Goal: Information Seeking & Learning: Learn about a topic

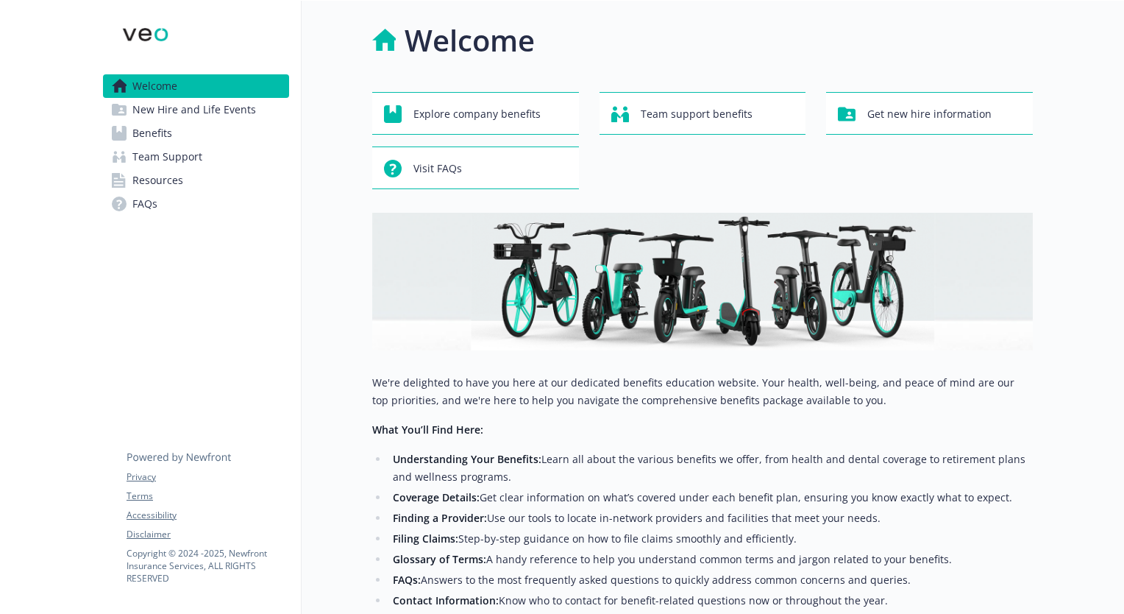
click at [86, 298] on div at bounding box center [45, 397] width 91 height 792
click at [173, 124] on link "Benefits" at bounding box center [196, 133] width 186 height 24
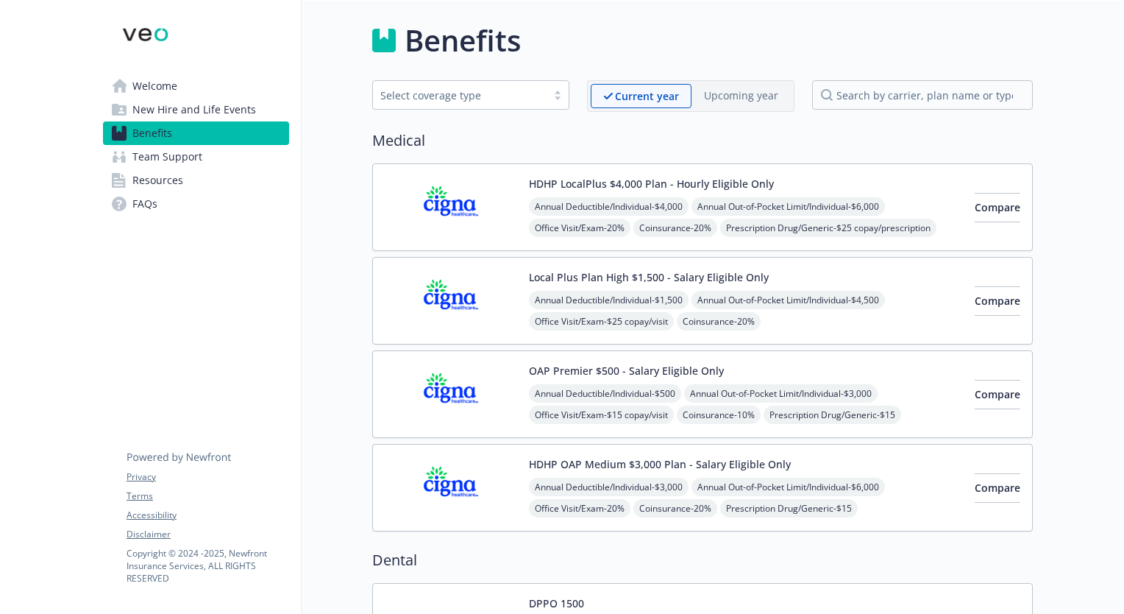
click at [450, 94] on div "Select coverage type" at bounding box center [459, 95] width 159 height 15
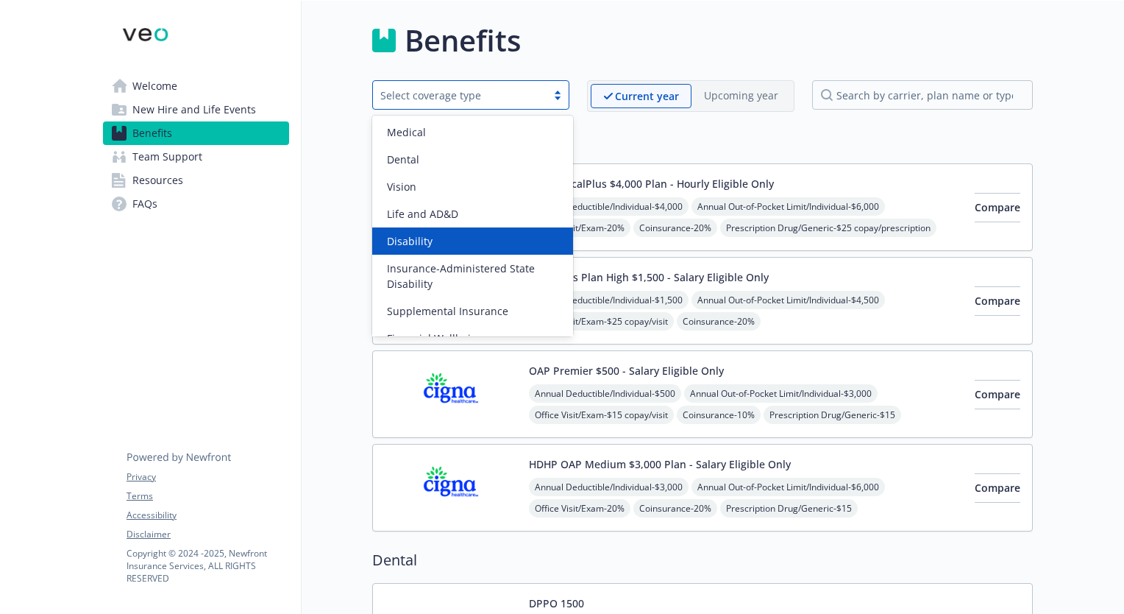
click at [447, 241] on div "Disability" at bounding box center [472, 240] width 183 height 15
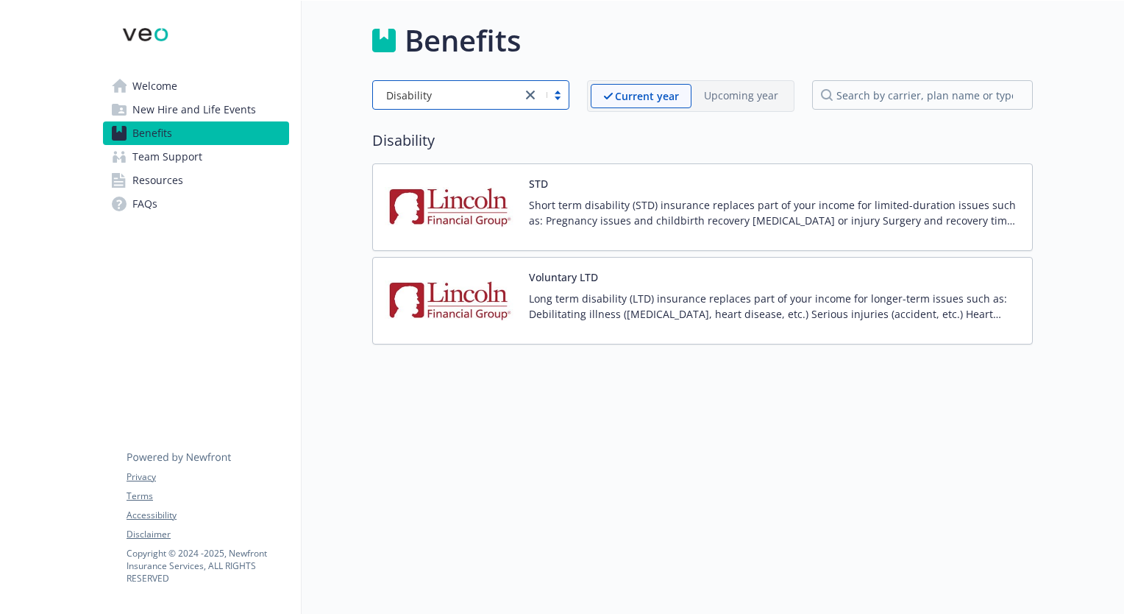
click at [196, 80] on link "Welcome" at bounding box center [196, 86] width 186 height 24
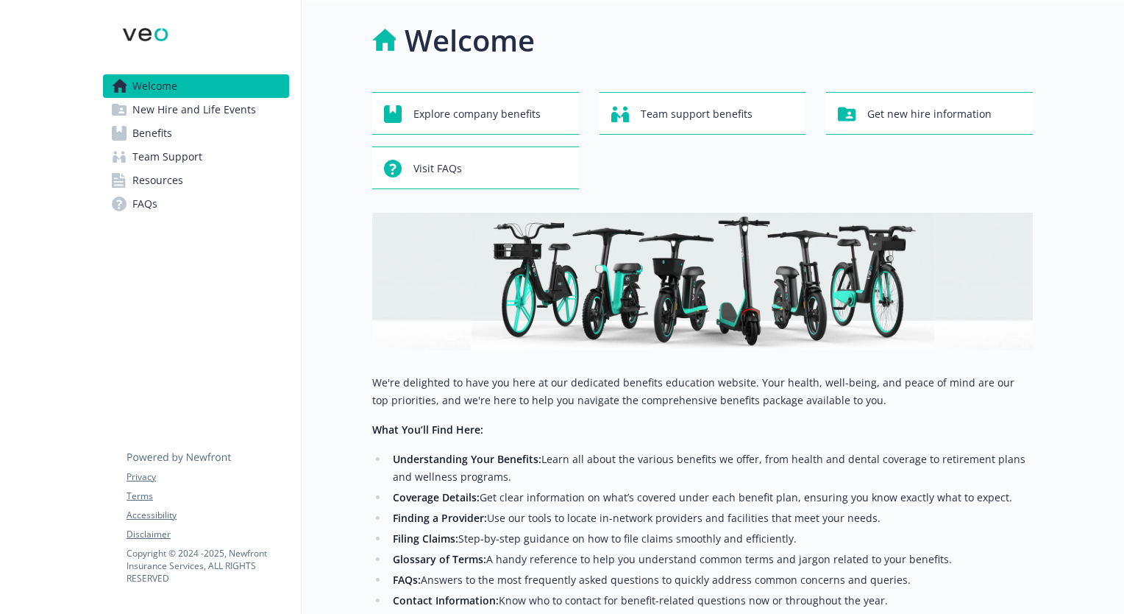
click at [213, 115] on span "New Hire and Life Events" at bounding box center [194, 110] width 124 height 24
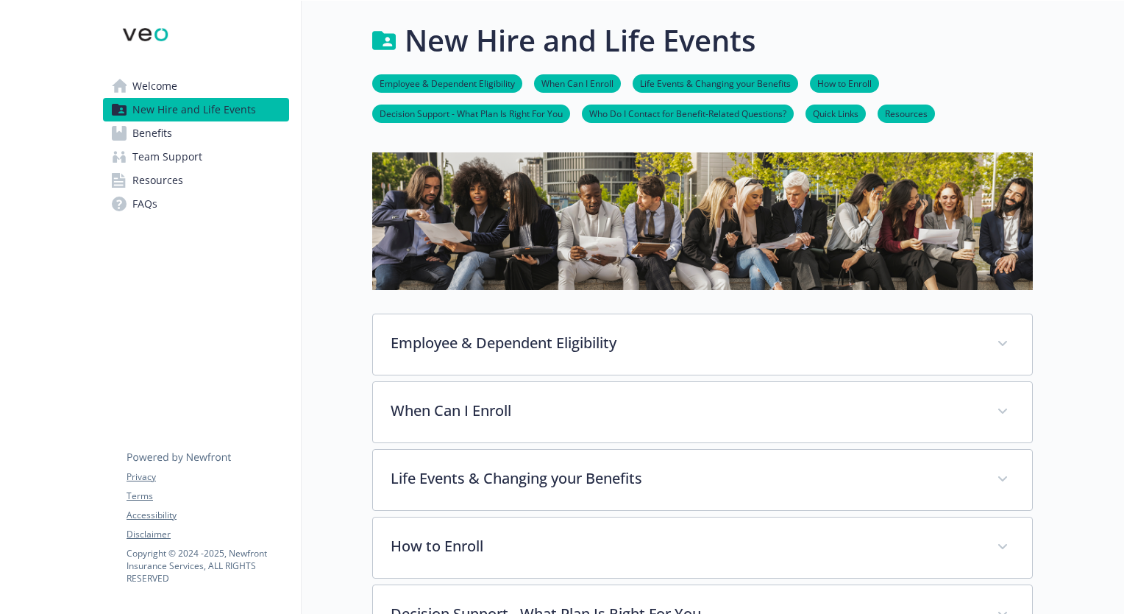
click at [154, 170] on span "Resources" at bounding box center [157, 180] width 51 height 24
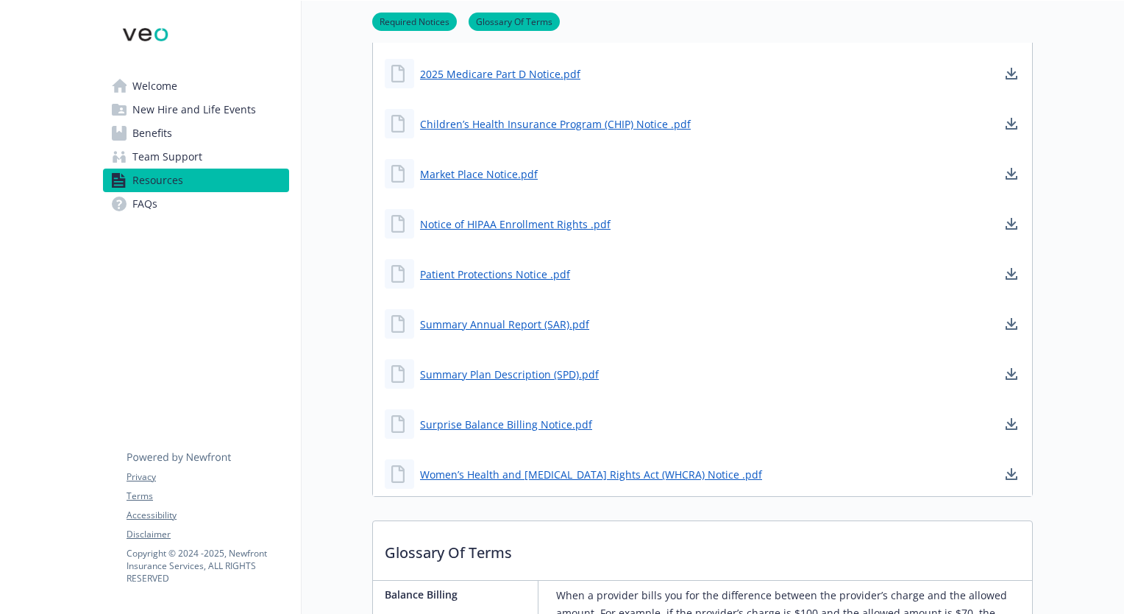
click at [165, 90] on span "Welcome" at bounding box center [154, 86] width 45 height 24
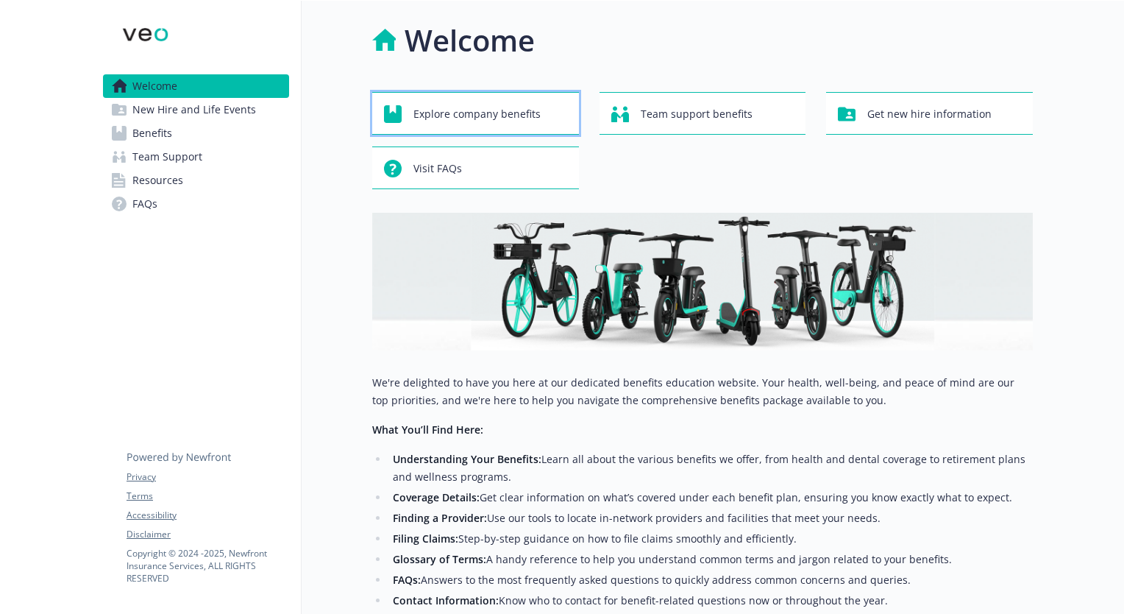
click at [457, 112] on span "Explore company benefits" at bounding box center [476, 114] width 127 height 28
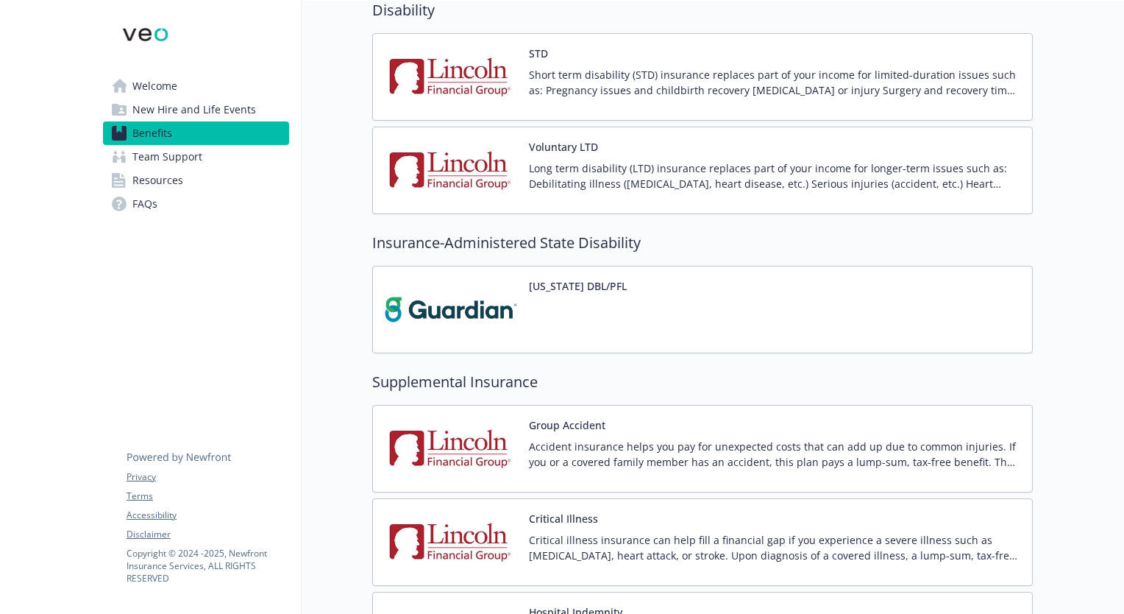
scroll to position [1177, 0]
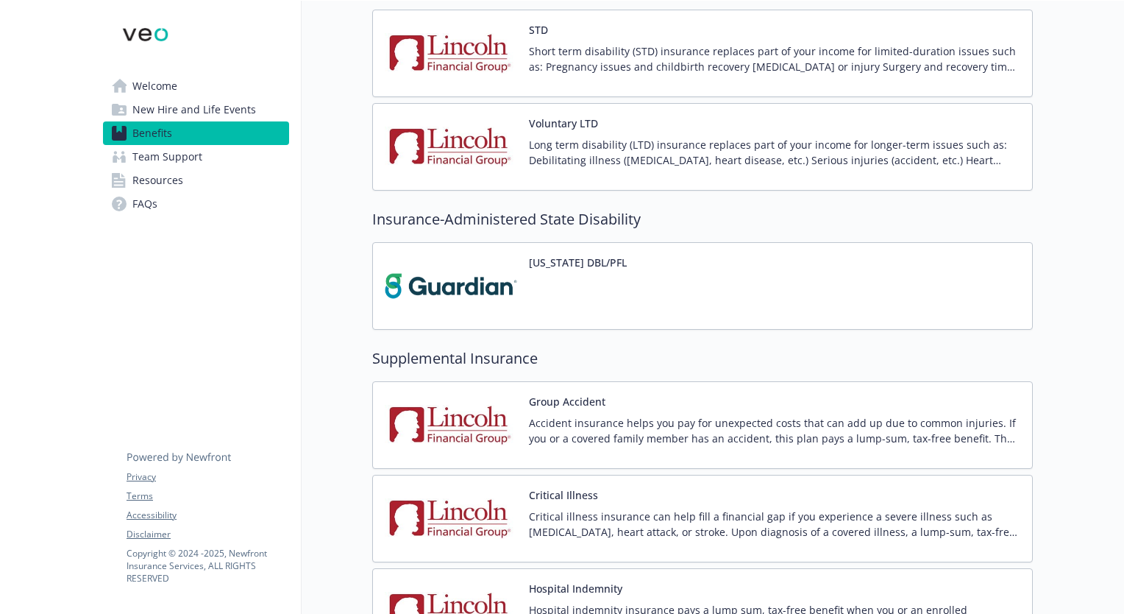
click at [488, 280] on img at bounding box center [451, 286] width 132 height 63
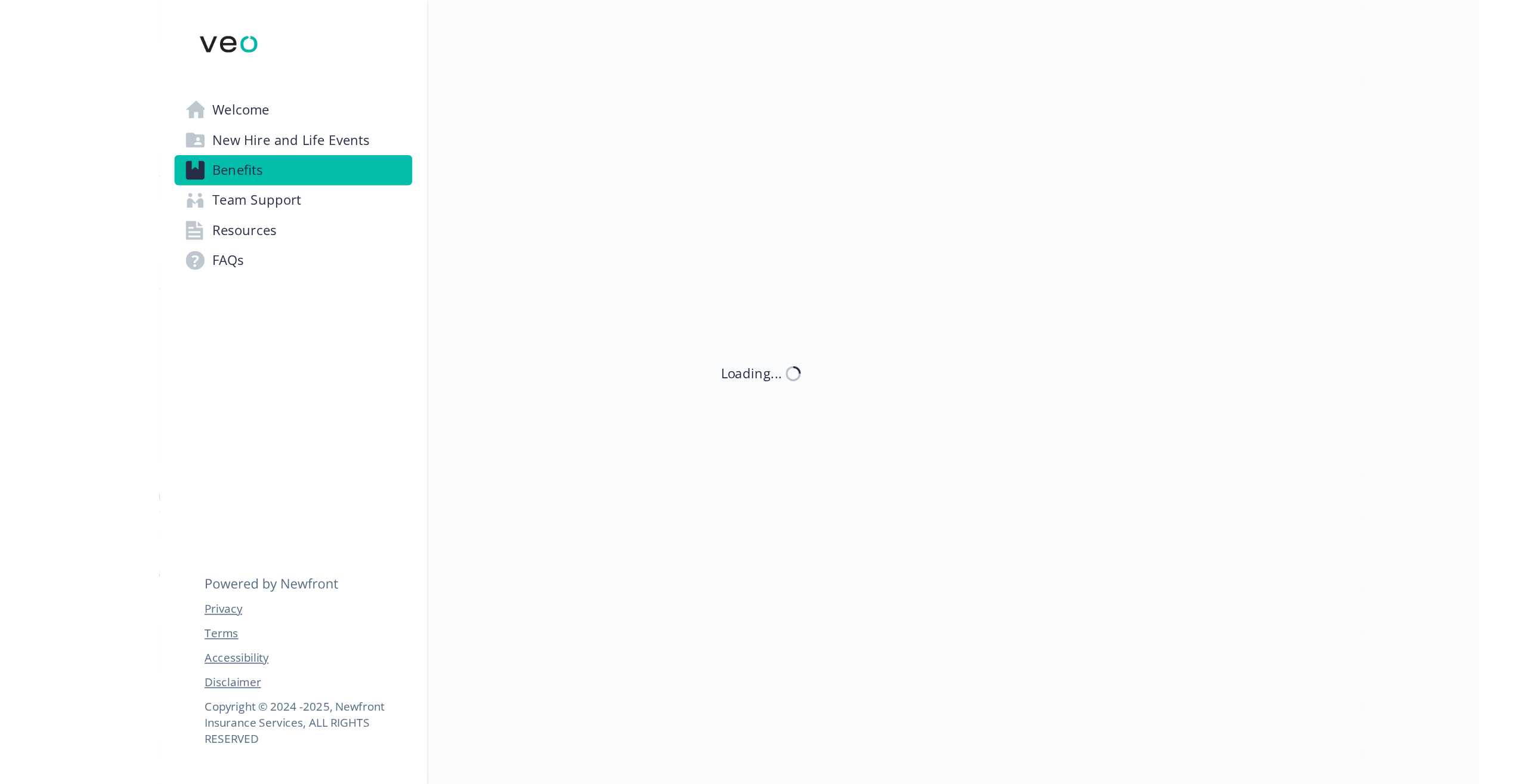
scroll to position [954, 0]
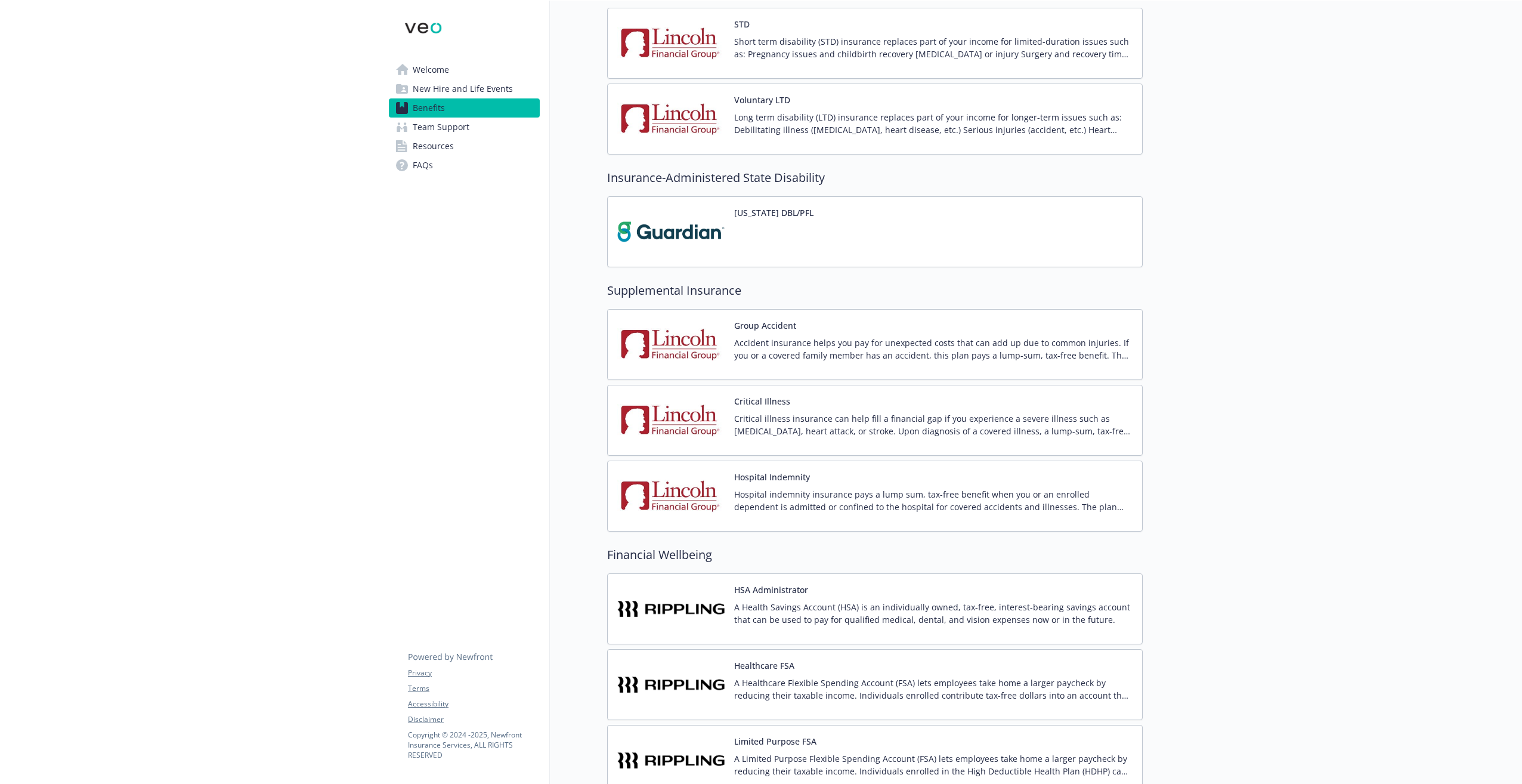
scroll to position [954, 0]
